Goal: Task Accomplishment & Management: Use online tool/utility

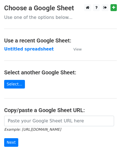
scroll to position [55, 0]
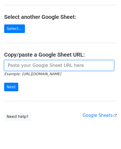
click at [38, 69] on input "url" at bounding box center [59, 65] width 110 height 11
paste input "nasrullahnurhaida@gmail.com haikalsafei85@gmail.com lukkykristian@gmail.com zah…"
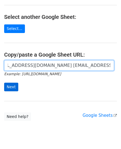
type input "nasrullahnurhaida@gmail.com haikalsafei85@gmail.com lukkykristian@gmail.com zah…"
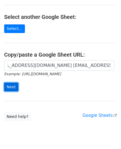
click at [9, 85] on input "Next" at bounding box center [11, 86] width 14 height 9
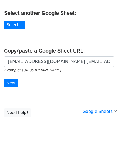
scroll to position [70, 0]
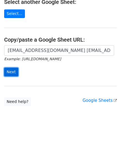
click at [13, 72] on input "Next" at bounding box center [11, 72] width 14 height 9
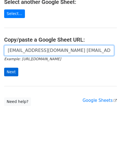
scroll to position [0, 1905]
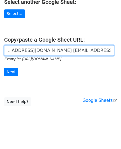
click at [38, 50] on input "nasrullahnurhaida@gmail.com haikalsafei85@gmail.com lukkykristian@gmail.com zah…" at bounding box center [59, 50] width 110 height 11
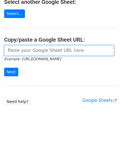
click at [19, 48] on input "url" at bounding box center [59, 50] width 110 height 11
paste input "https://docs.google.com/spreadsheets/d/1cFcLQWGRaJ6b4LJ-Qa_OV84CMEGSF4DPHj0hxQl…"
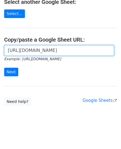
scroll to position [0, 125]
type input "https://docs.google.com/spreadsheets/d/1cFcLQWGRaJ6b4LJ-Qa_OV84CMEGSF4DPHj0hxQl…"
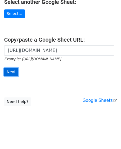
click at [8, 73] on input "Next" at bounding box center [11, 72] width 14 height 9
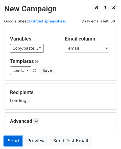
click at [12, 136] on link "Send" at bounding box center [13, 140] width 18 height 11
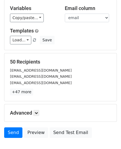
scroll to position [65, 0]
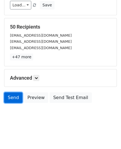
click at [14, 99] on link "Send" at bounding box center [13, 97] width 18 height 11
